Goal: Task Accomplishment & Management: Complete application form

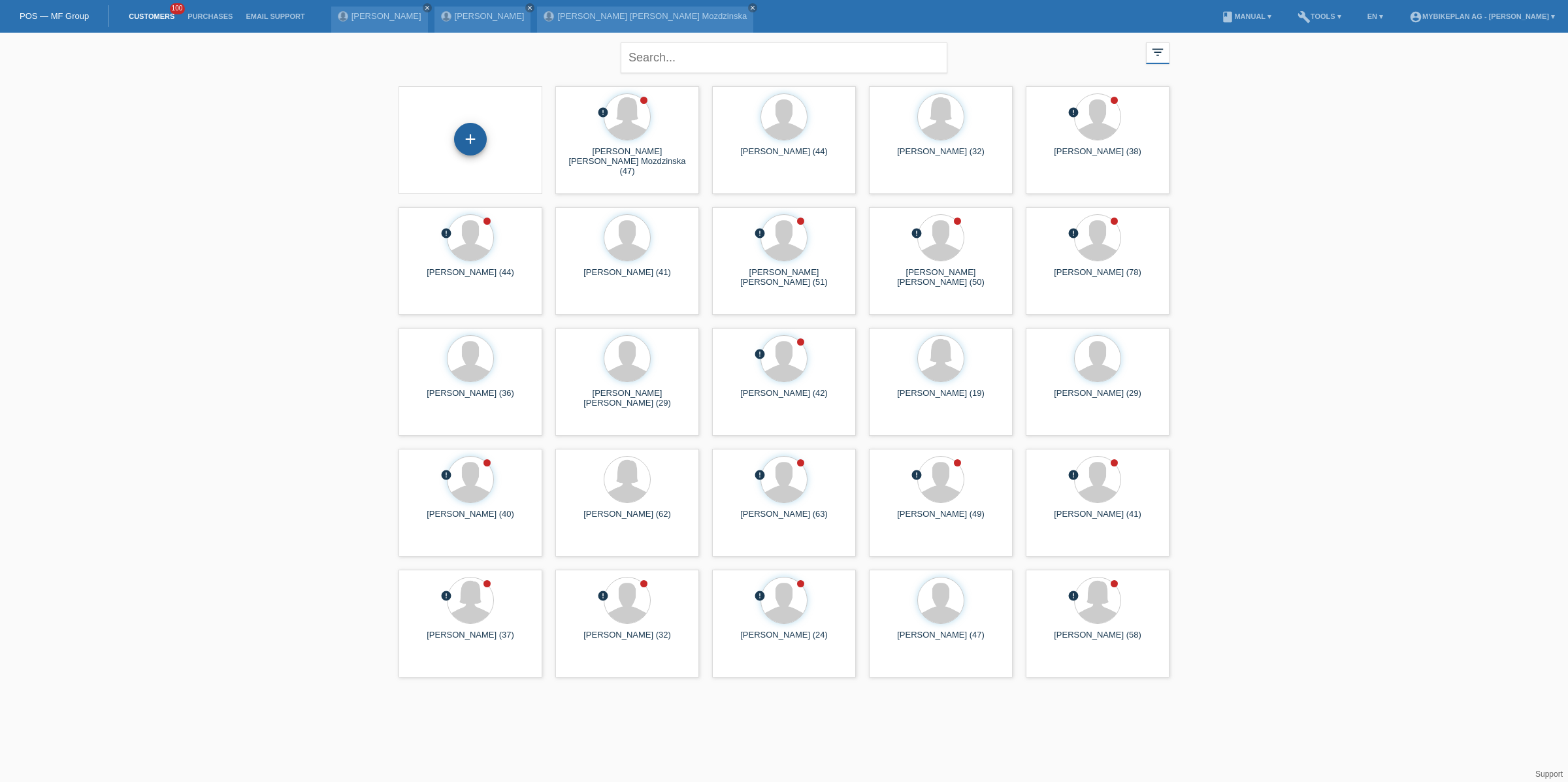
click at [468, 149] on div "+" at bounding box center [471, 139] width 33 height 33
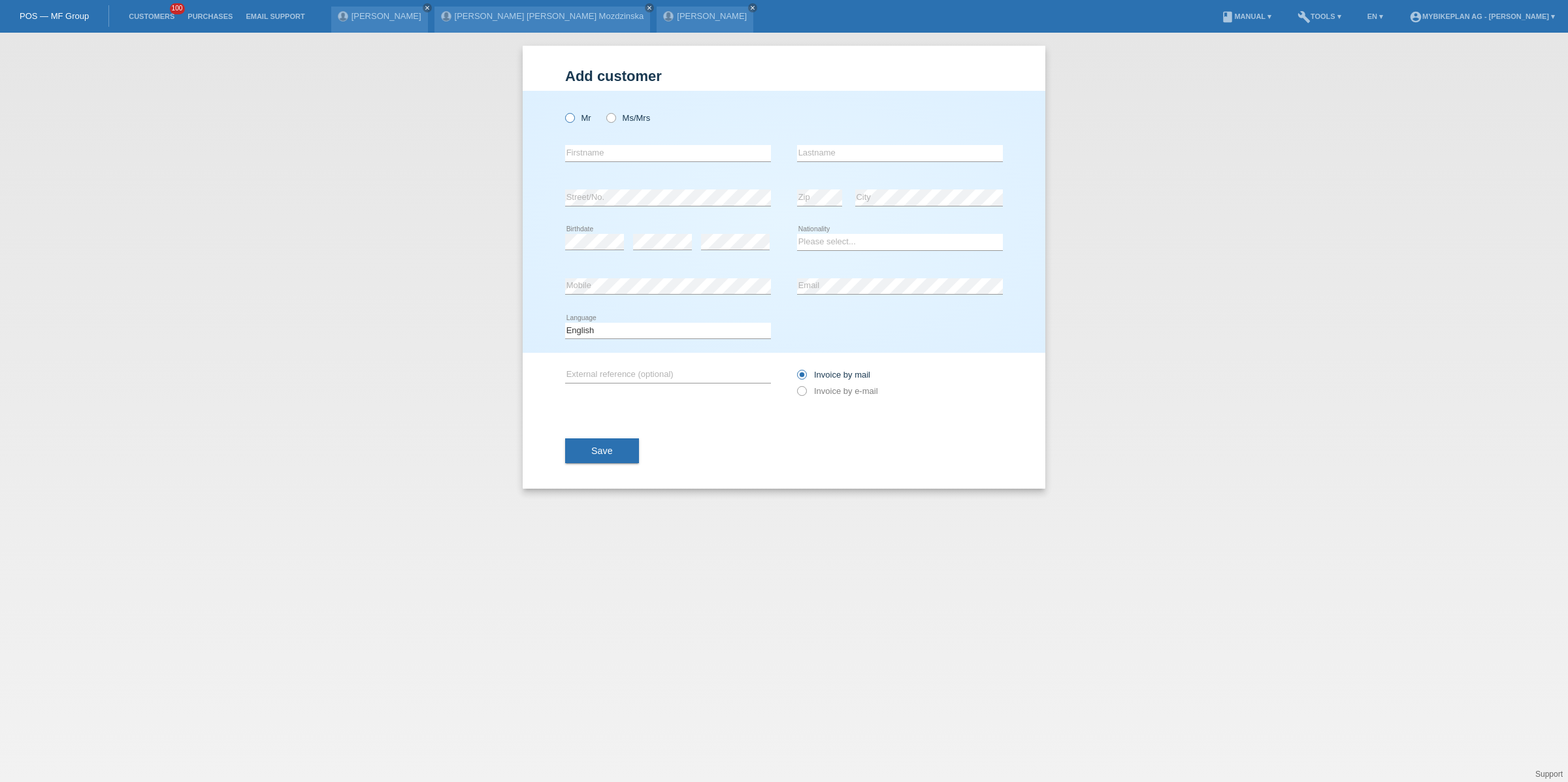
click at [578, 118] on label "Mr" at bounding box center [579, 118] width 26 height 10
click at [573, 118] on input "Mr" at bounding box center [569, 117] width 9 height 9
radio input "true"
click at [608, 124] on div "Mr Ms/Mrs" at bounding box center [668, 118] width 206 height 26
click at [604, 111] on icon at bounding box center [604, 111] width 0 height 0
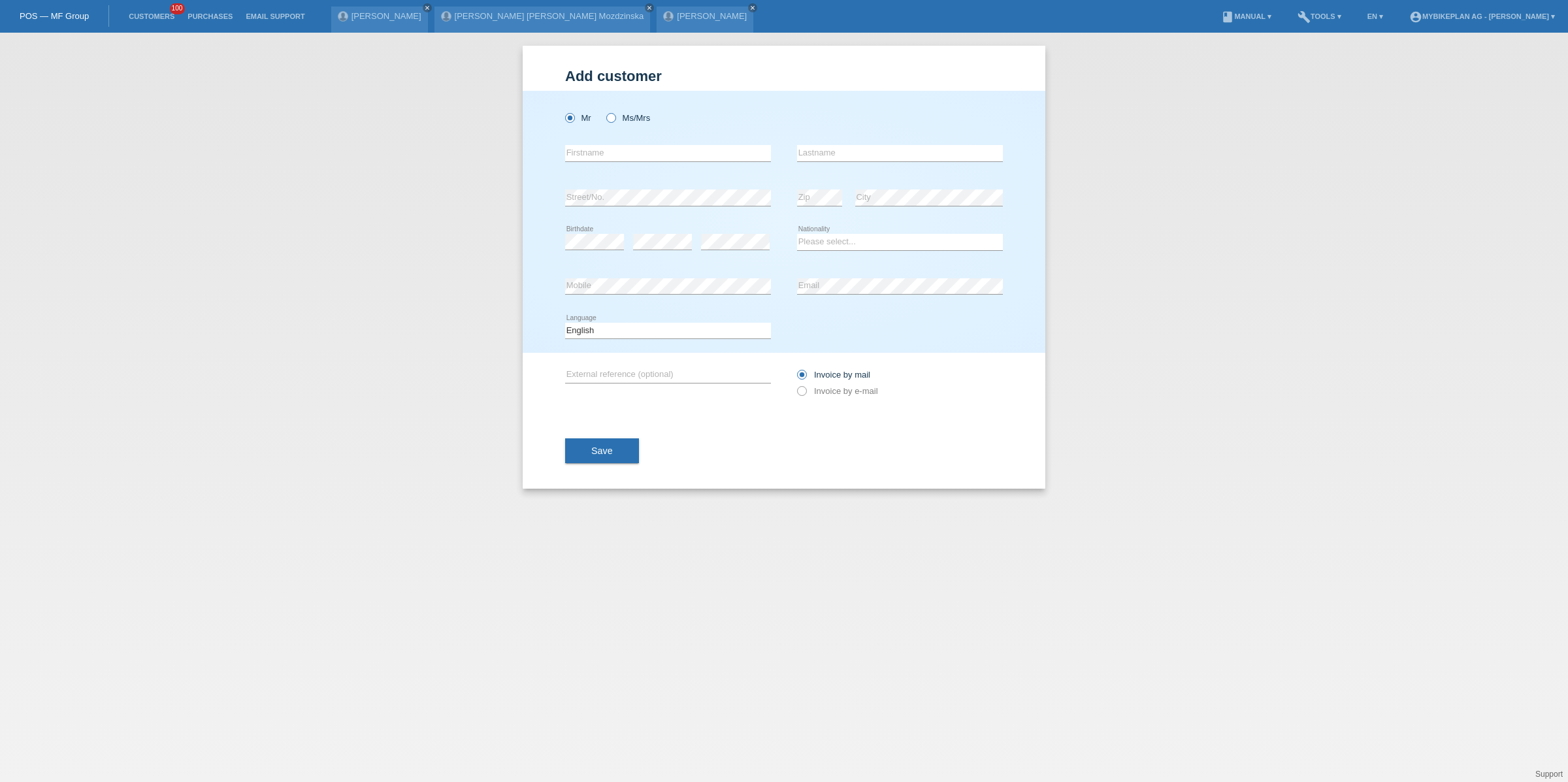
click at [612, 120] on input "Ms/Mrs" at bounding box center [610, 117] width 9 height 9
radio input "true"
click at [594, 151] on input "text" at bounding box center [668, 153] width 206 height 16
type input "F"
type input "Gabriela-Denisa"
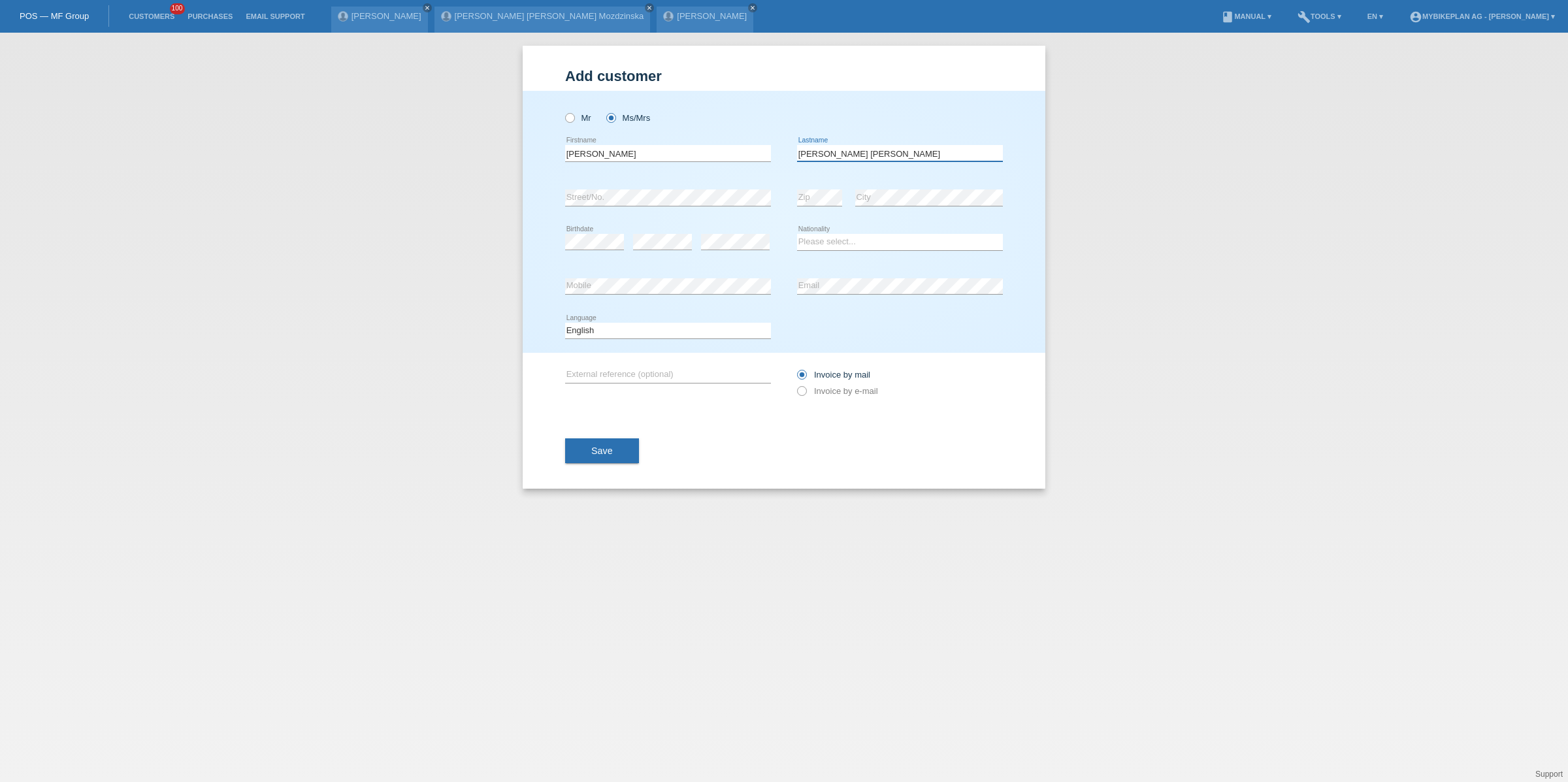
type input "Barbosa Pereira"
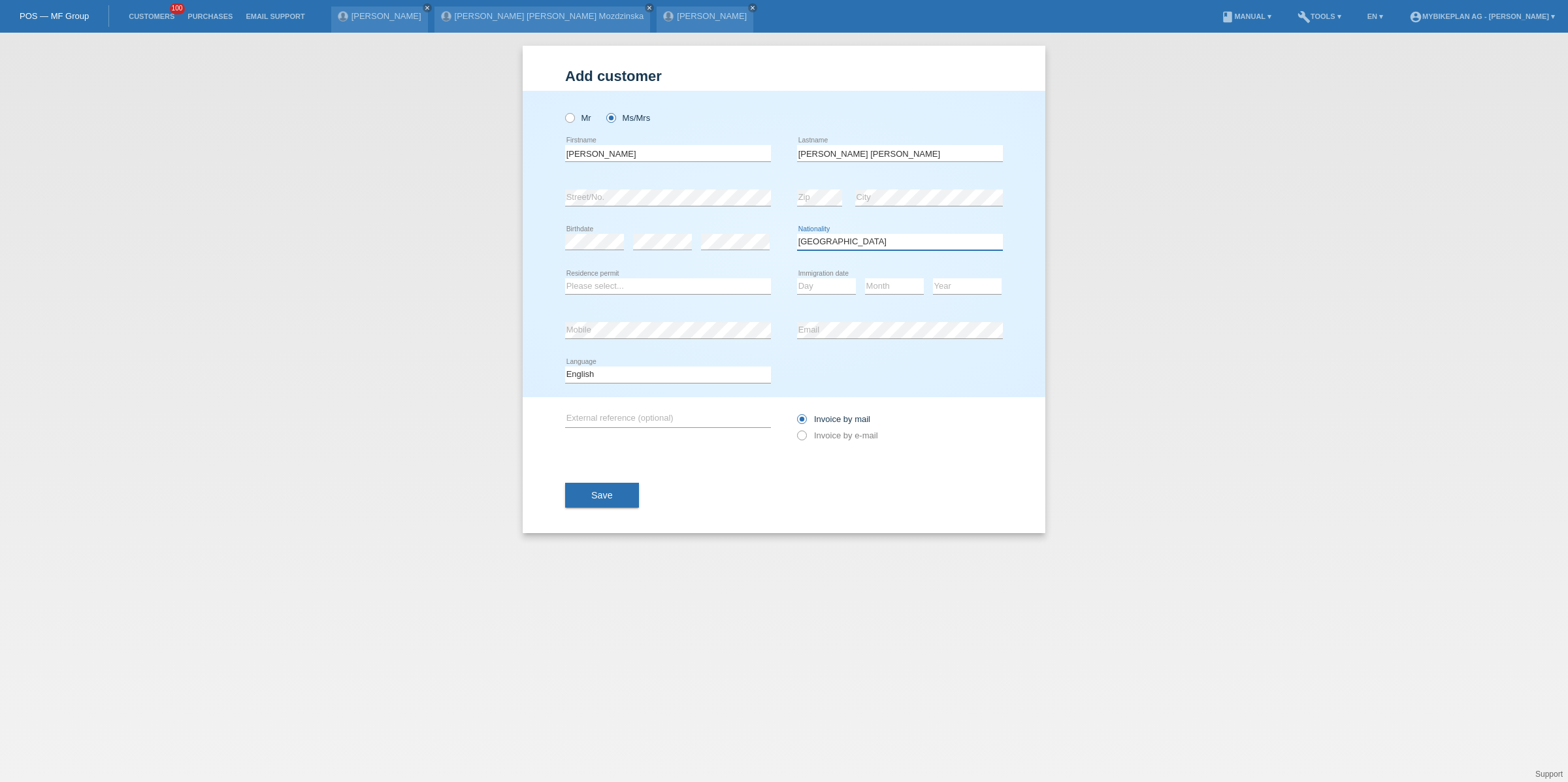
select select "RO"
select select "B"
select select "26"
select select "12"
select select "2014"
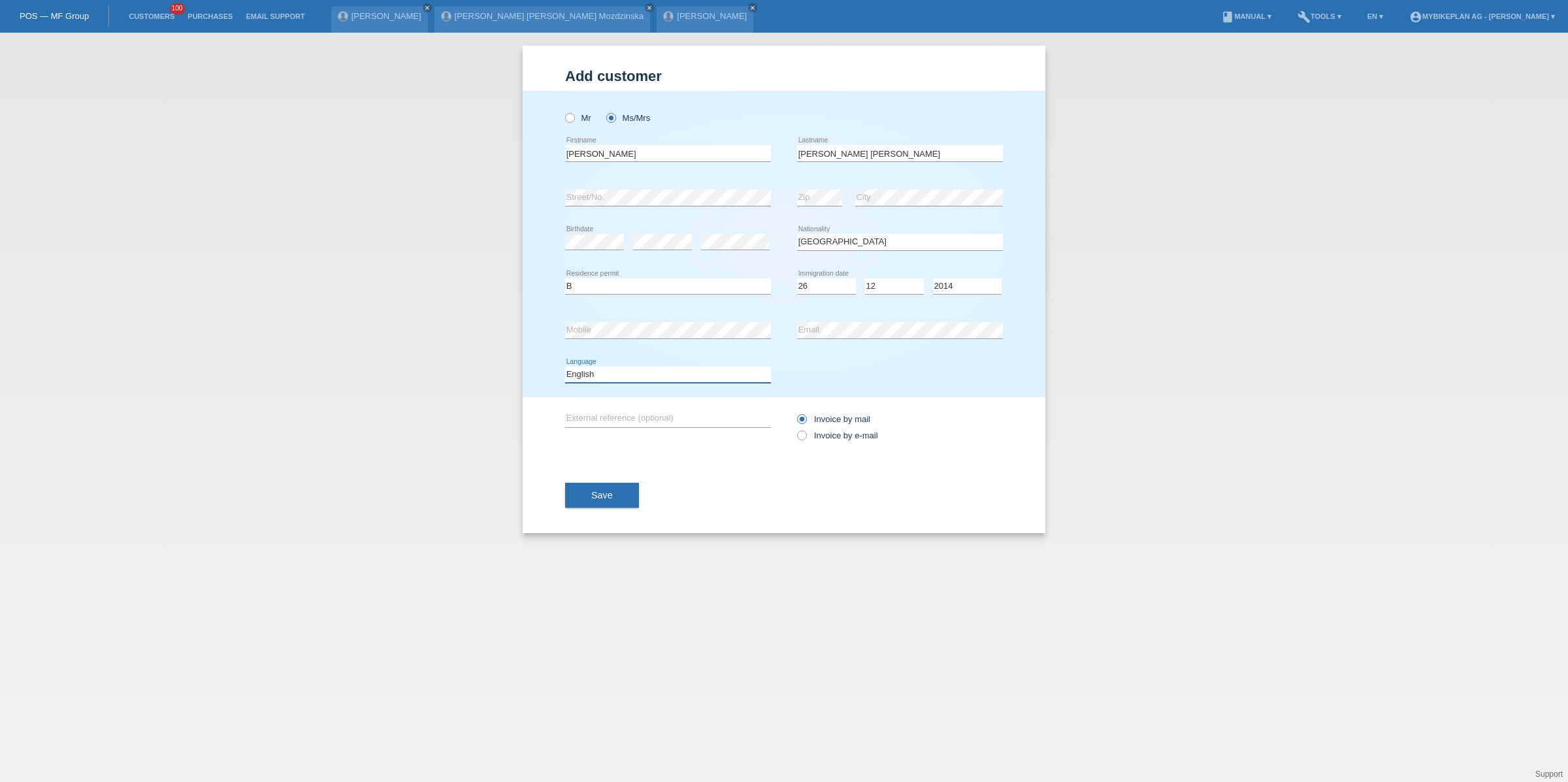
click at [655, 372] on select "Deutsch Français Italiano English" at bounding box center [668, 374] width 206 height 16
select select "de"
click at [565, 367] on select "Deutsch Français Italiano English" at bounding box center [668, 374] width 206 height 16
click at [826, 442] on div "Invoice by mail Invoice by e-mail" at bounding box center [899, 427] width 206 height 33
click at [829, 436] on label "Invoice by e-mail" at bounding box center [837, 435] width 81 height 10
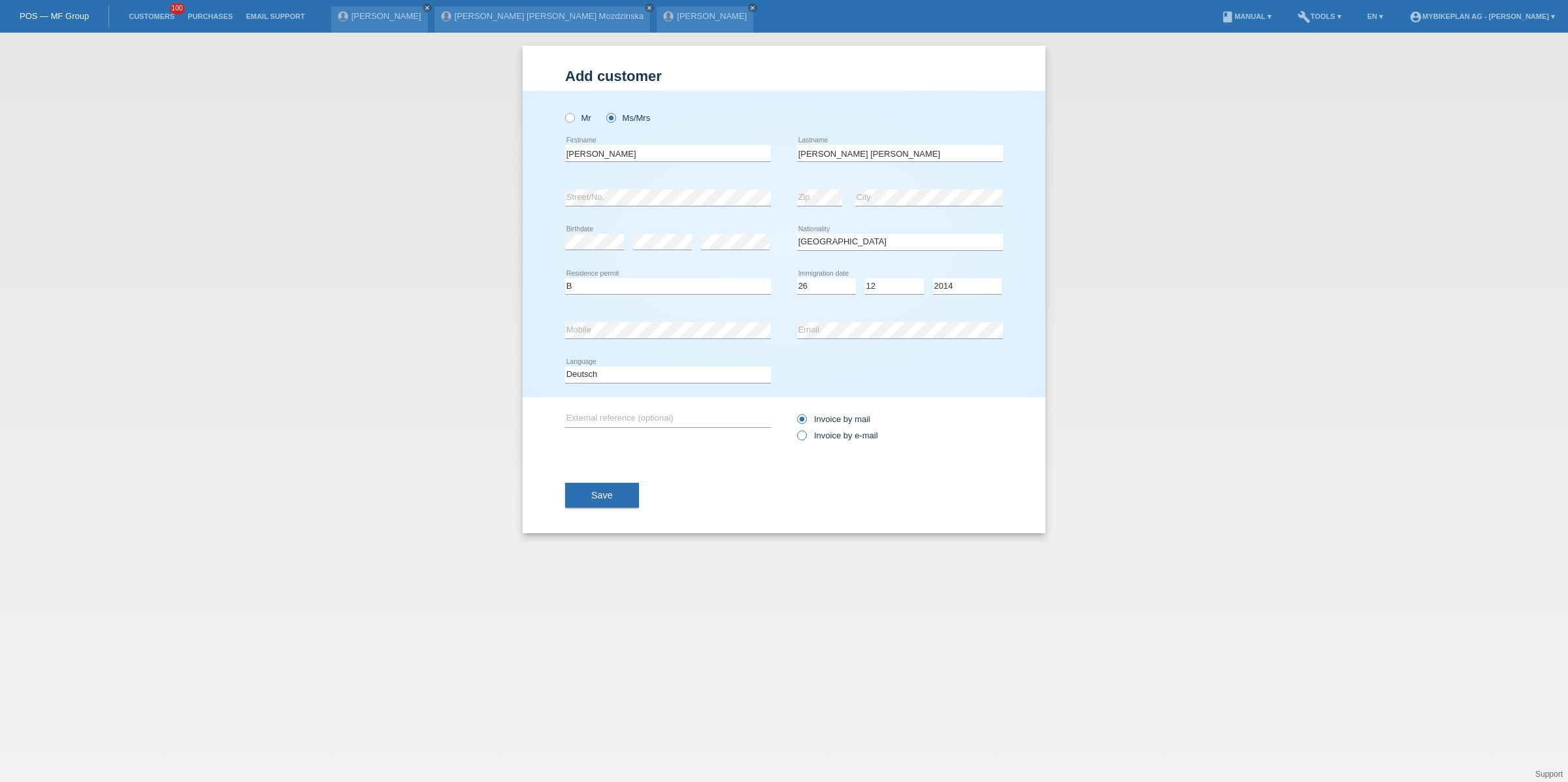
click at [805, 436] on input "Invoice by e-mail" at bounding box center [801, 438] width 9 height 16
radio input "true"
click at [635, 492] on button "Save" at bounding box center [602, 495] width 74 height 25
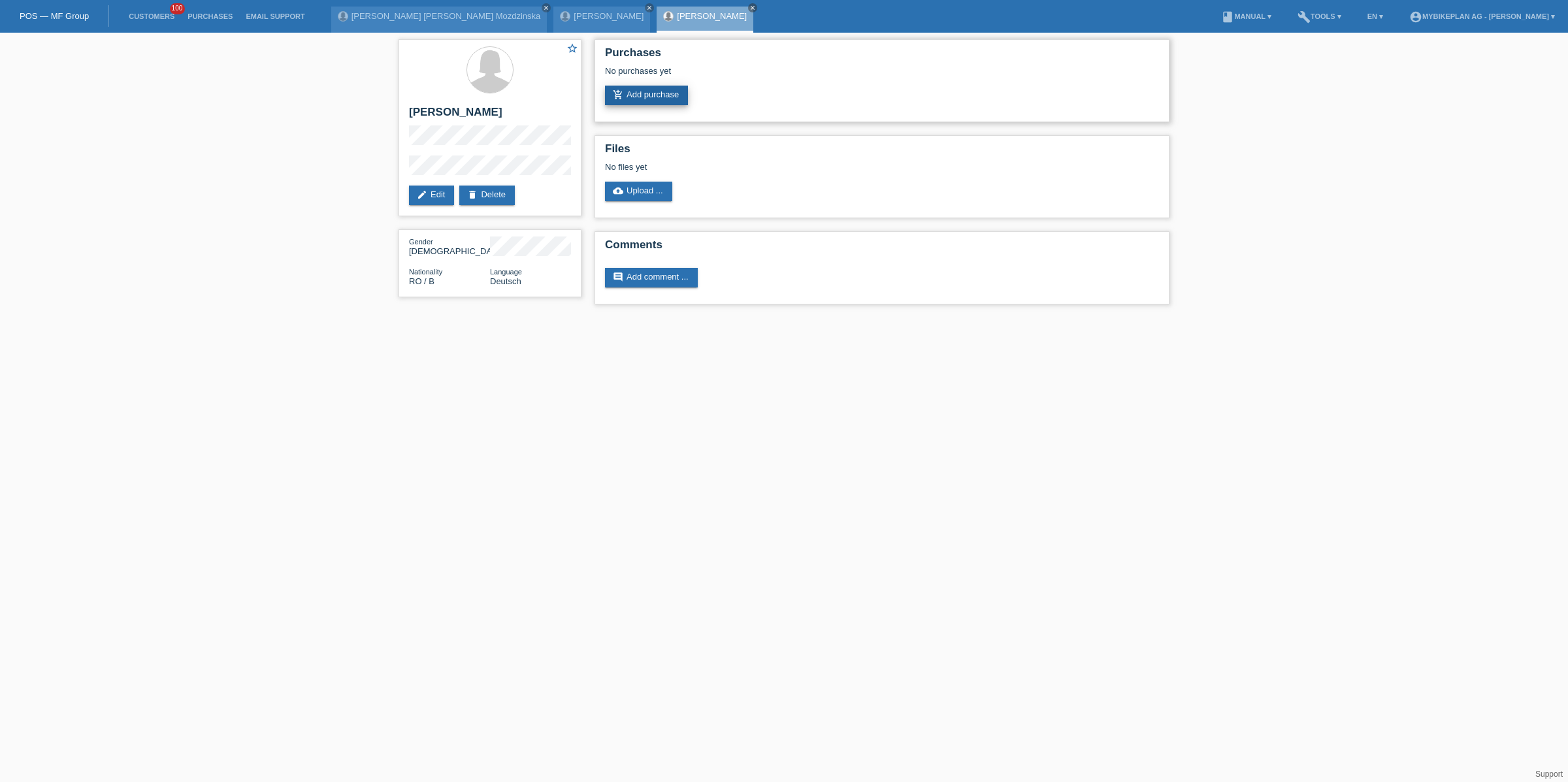
click at [667, 101] on link "add_shopping_cart Add purchase" at bounding box center [646, 95] width 83 height 19
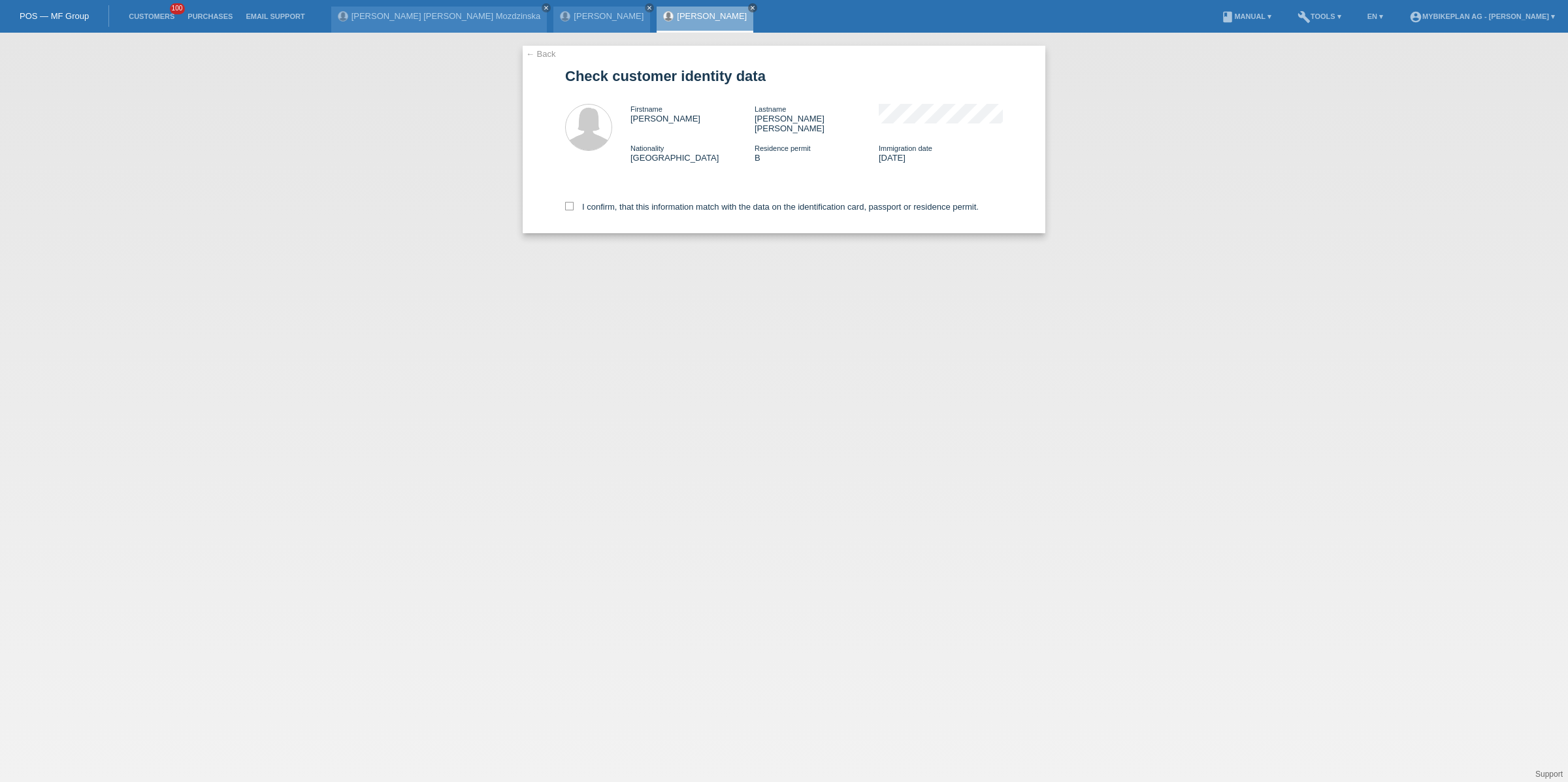
click at [610, 209] on div "I confirm, that this information match with the data on the identification card…" at bounding box center [784, 204] width 438 height 57
click at [617, 202] on label "I confirm, that this information match with the data on the identification card…" at bounding box center [772, 207] width 413 height 10
click at [573, 202] on input "I confirm, that this information match with the data on the identification card…" at bounding box center [569, 206] width 9 height 9
checkbox input "true"
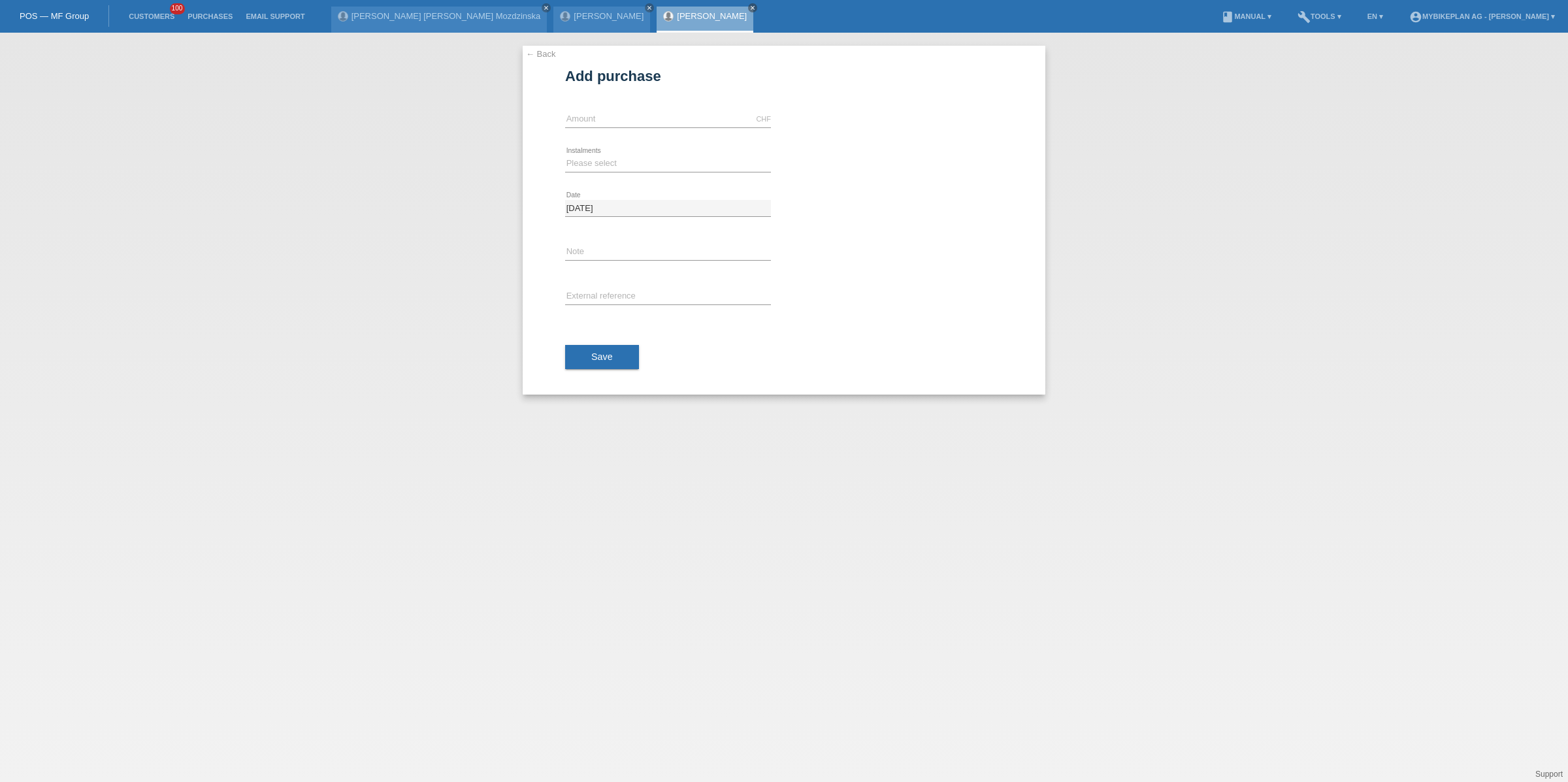
click at [1480, 262] on div "← Back Add purchase Available amount: CHF error Amount error" at bounding box center [784, 407] width 1568 height 749
click at [600, 119] on input "text" at bounding box center [668, 119] width 206 height 16
type input "4490.00"
click at [600, 164] on select "Please select 6 instalments 12 instalments 18 instalments 24 instalments 36 ins…" at bounding box center [668, 163] width 206 height 16
select select "488"
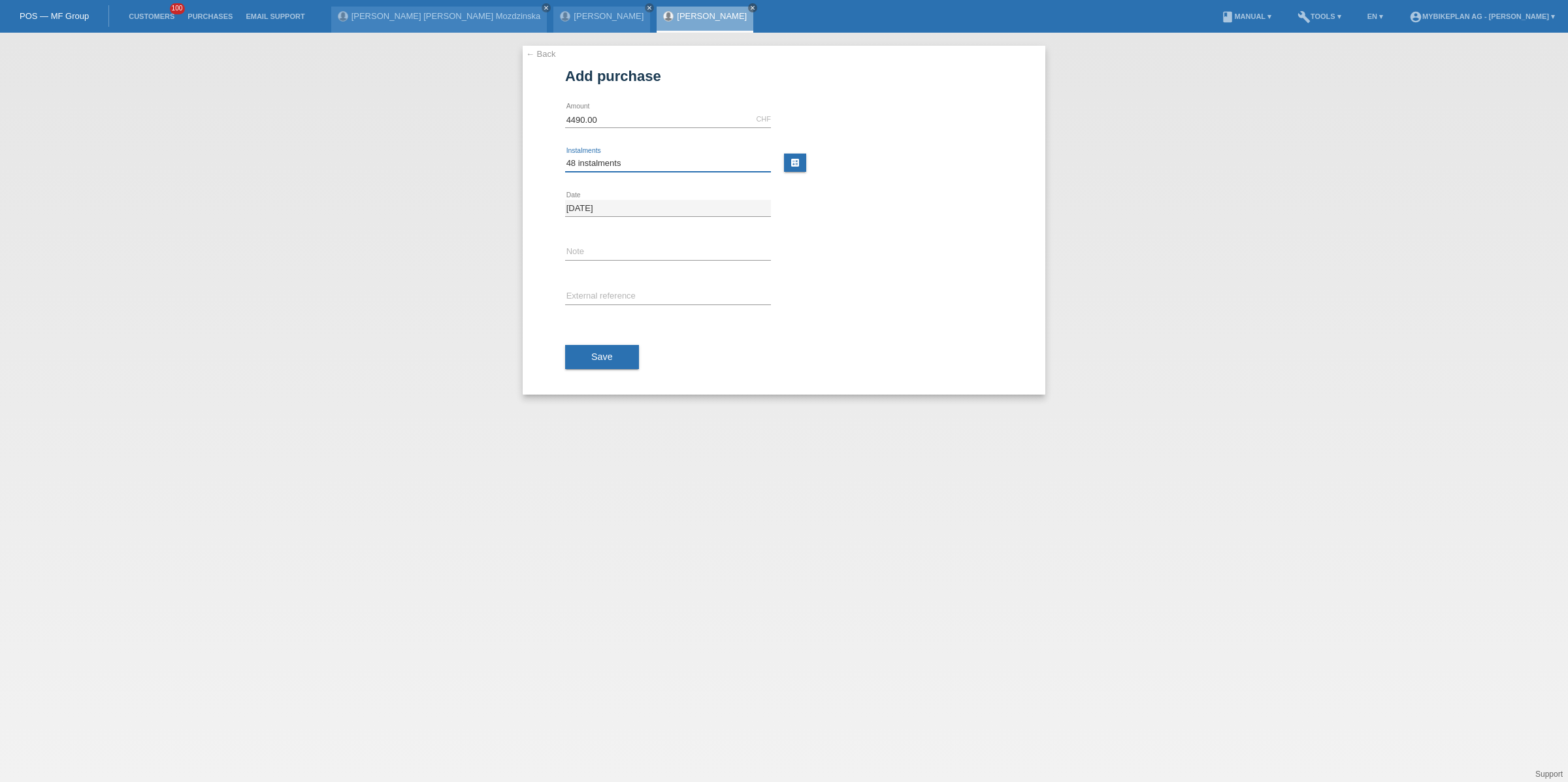
click at [565, 155] on select "Please select 6 instalments 12 instalments 18 instalments 24 instalments 36 ins…" at bounding box center [668, 163] width 206 height 16
click at [593, 296] on input "text" at bounding box center [668, 297] width 206 height 16
paste input "43873675148"
type input "43873675148"
click at [598, 363] on button "Save" at bounding box center [602, 357] width 74 height 25
